Goal: Transaction & Acquisition: Purchase product/service

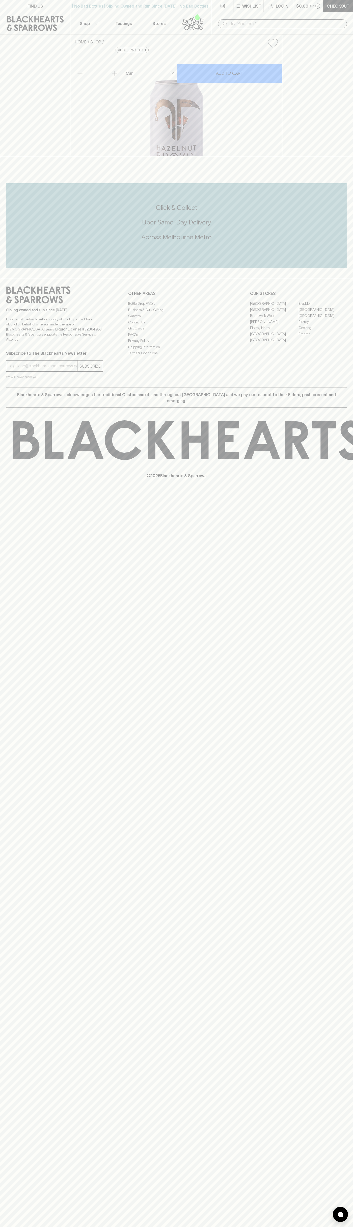
click at [281, 2] on link "Login" at bounding box center [279, 6] width 30 height 12
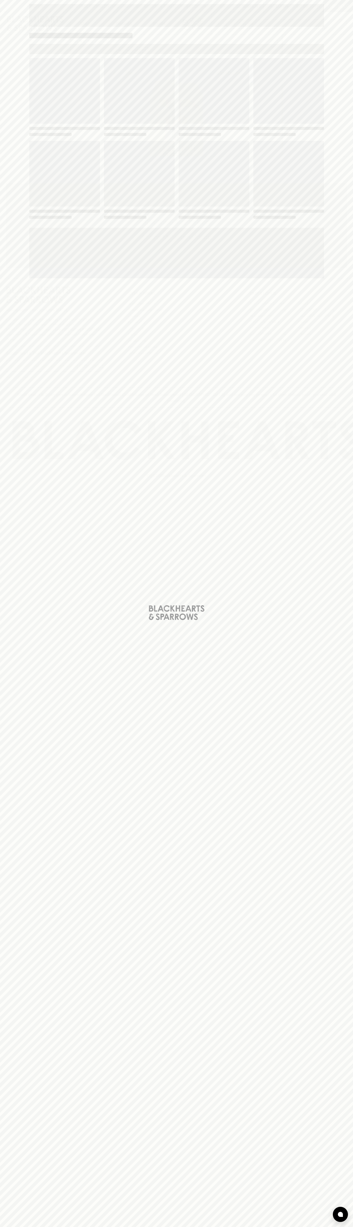
click at [344, 1203] on div "Loading" at bounding box center [176, 613] width 353 height 1227
click at [123, 1227] on html "FIND US | No Bad Bottles | Sibling Owned and Run Since [DATE] | No Bad Bottles …" at bounding box center [176, 613] width 353 height 1227
click at [19, 205] on div "Loading" at bounding box center [176, 613] width 353 height 1227
